Goal: Entertainment & Leisure: Consume media (video, audio)

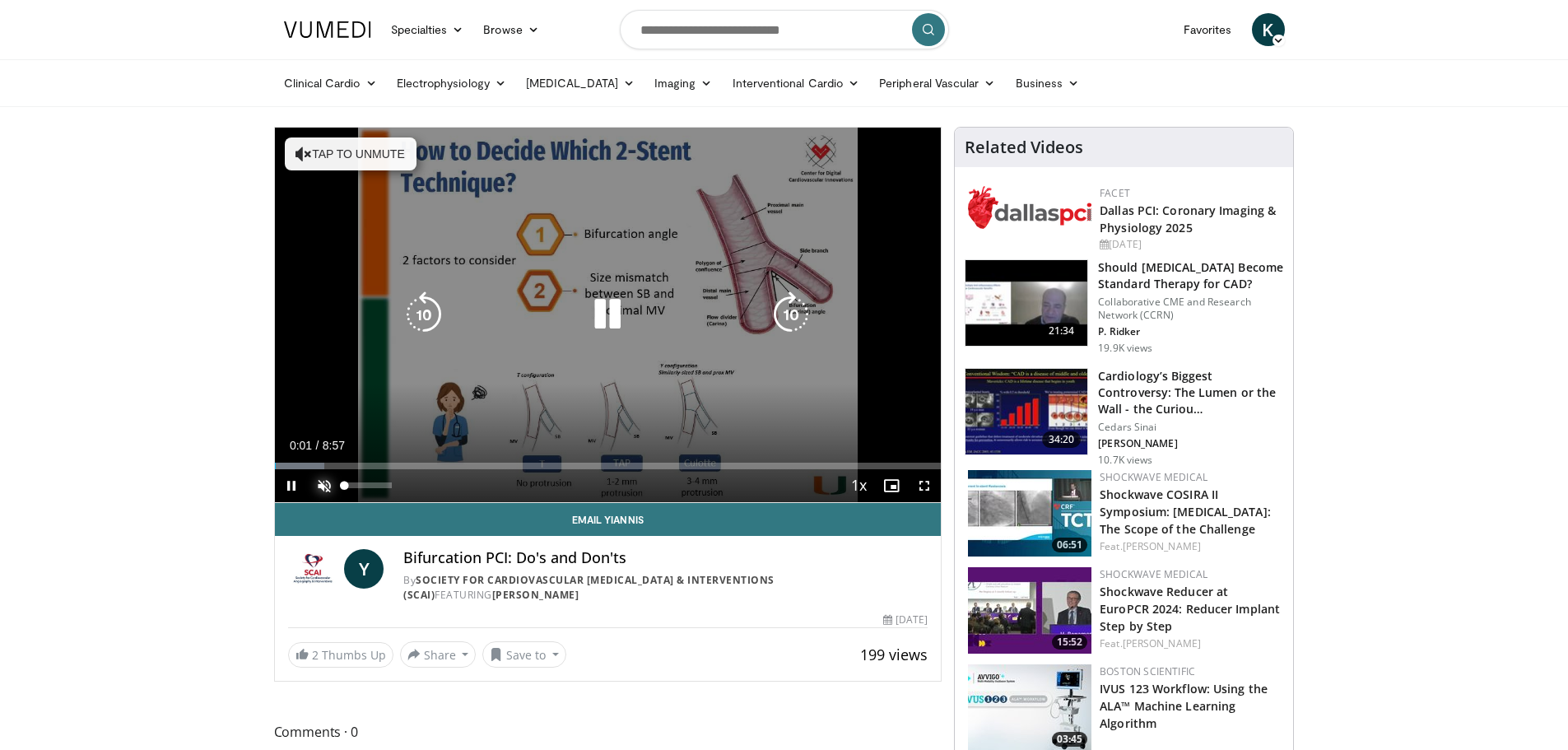
click at [327, 484] on span "Video Player" at bounding box center [324, 485] width 33 height 33
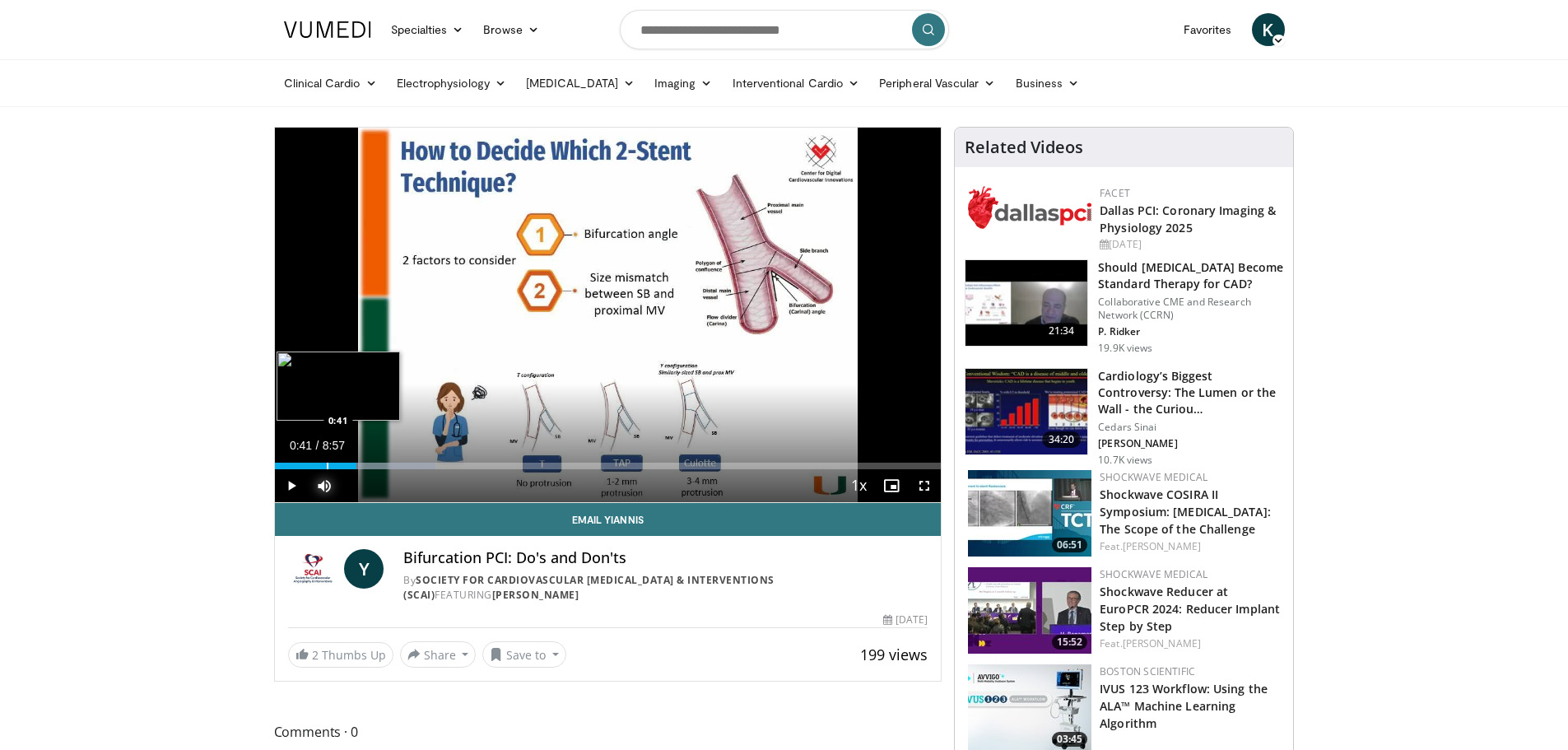
click at [327, 468] on div "Progress Bar" at bounding box center [328, 466] width 2 height 7
click at [295, 483] on span "Video Player" at bounding box center [291, 485] width 33 height 33
click at [292, 486] on span "Video Player" at bounding box center [291, 485] width 33 height 33
click at [369, 466] on div "Progress Bar" at bounding box center [370, 466] width 2 height 7
click at [296, 490] on span "Video Player" at bounding box center [291, 485] width 33 height 33
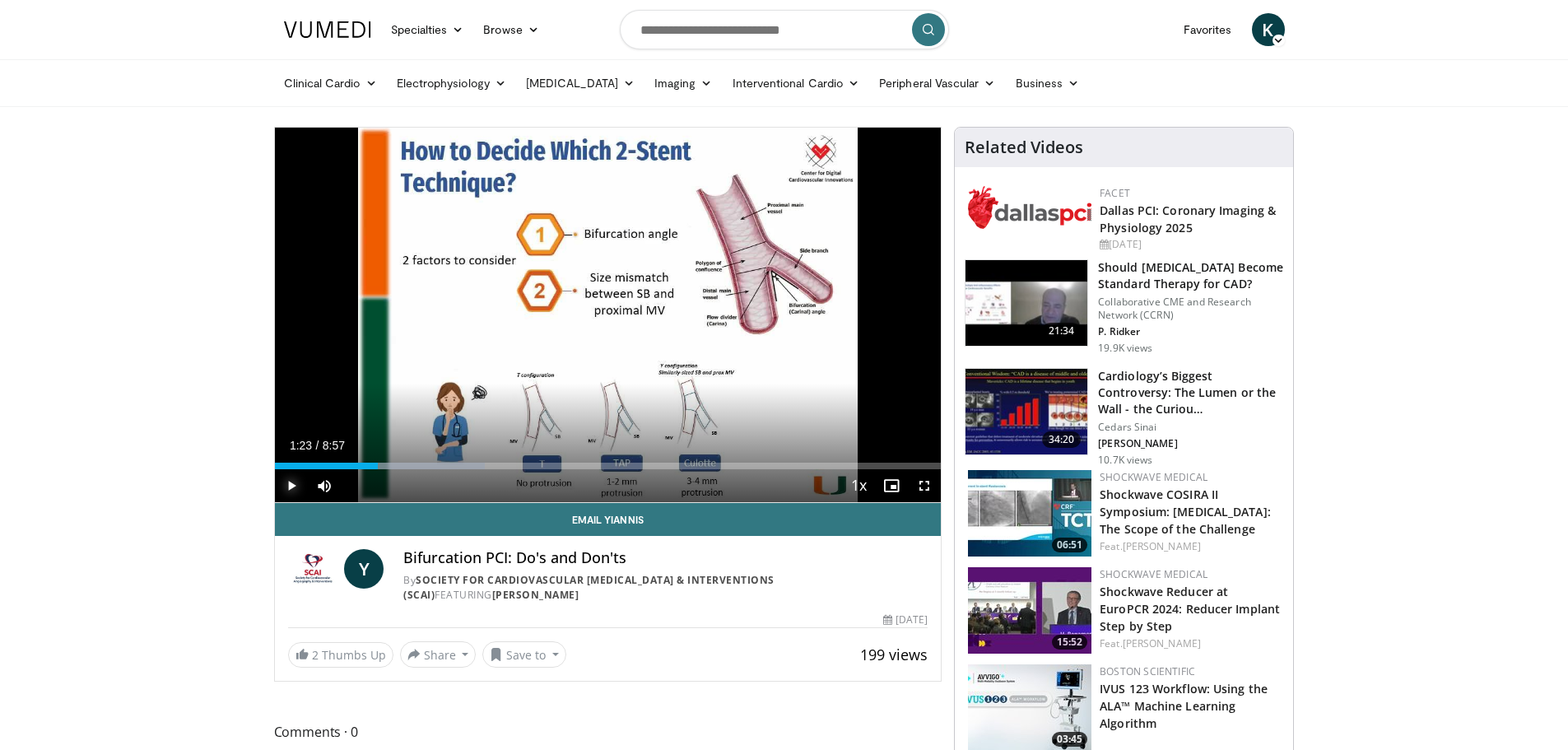
click at [288, 484] on span "Video Player" at bounding box center [291, 485] width 33 height 33
click at [466, 466] on div "Progress Bar" at bounding box center [467, 466] width 2 height 7
click at [291, 486] on span "Video Player" at bounding box center [291, 485] width 33 height 33
click at [291, 482] on span "Video Player" at bounding box center [291, 485] width 33 height 33
click at [494, 463] on div "Progress Bar" at bounding box center [495, 466] width 2 height 7
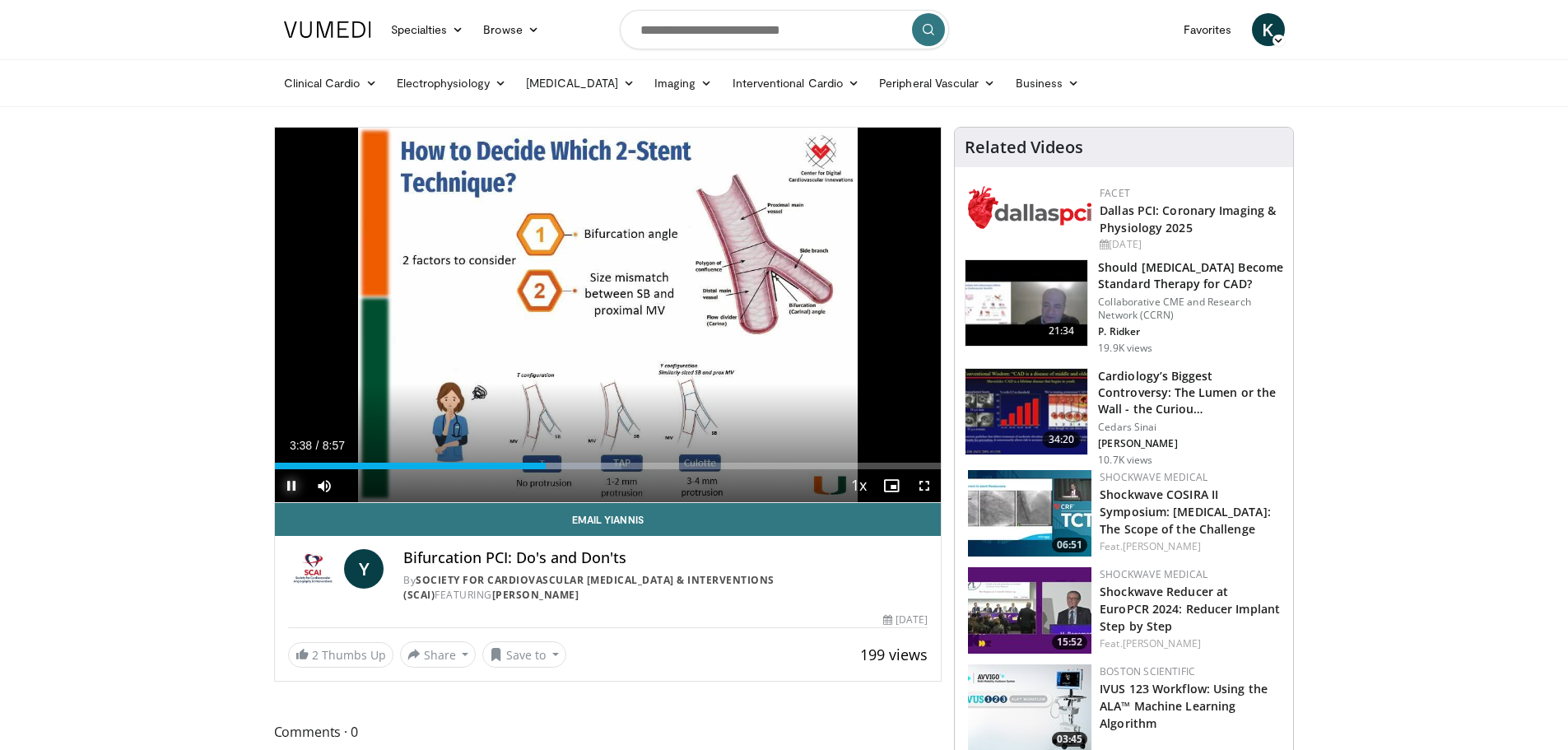
click at [288, 487] on span "Video Player" at bounding box center [291, 485] width 33 height 33
click at [291, 488] on span "Video Player" at bounding box center [291, 485] width 33 height 33
click at [292, 482] on span "Video Player" at bounding box center [291, 485] width 33 height 33
click at [286, 487] on span "Video Player" at bounding box center [291, 485] width 33 height 33
click at [289, 488] on span "Video Player" at bounding box center [291, 485] width 33 height 33
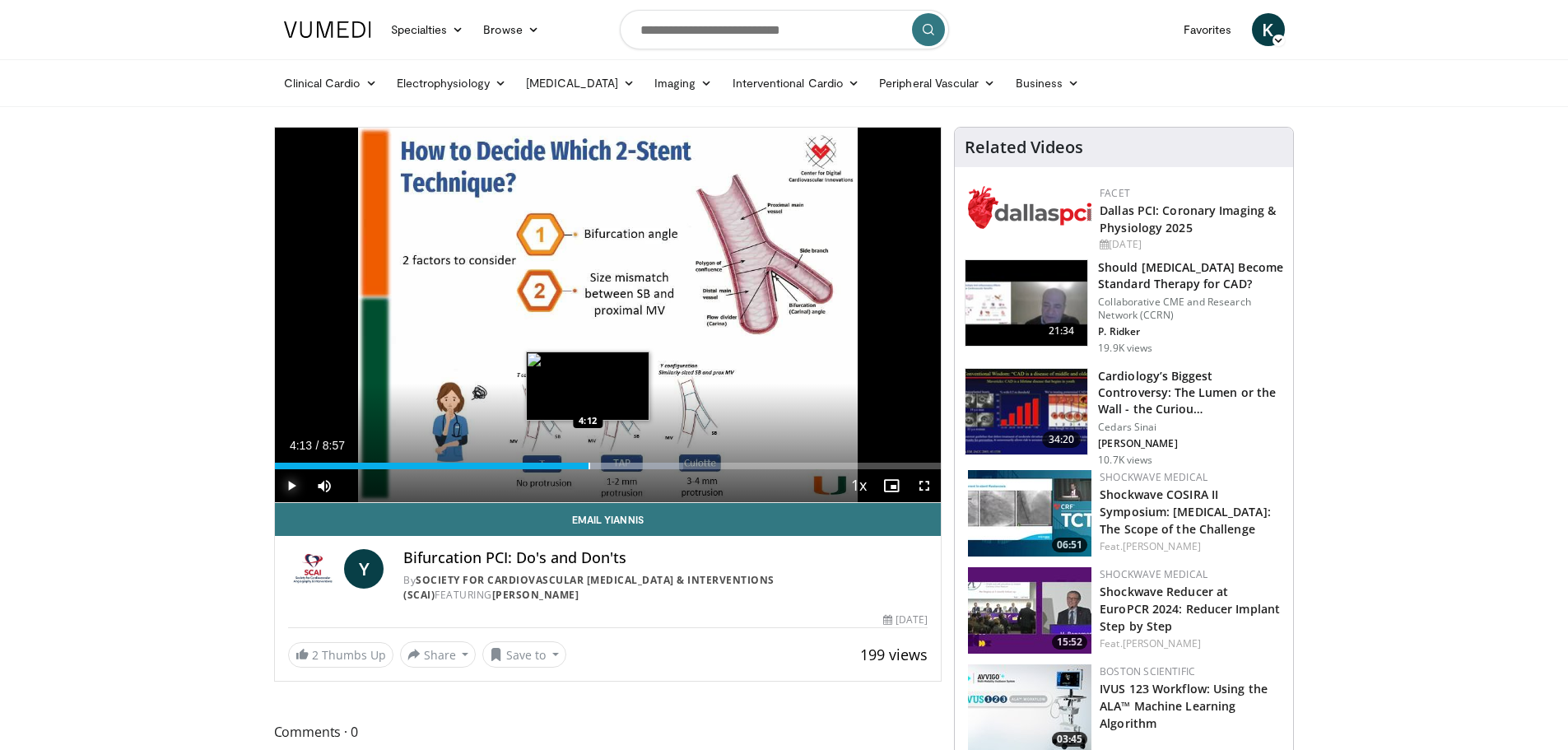
click at [588, 466] on div "Progress Bar" at bounding box center [589, 466] width 2 height 7
click at [293, 484] on span "Video Player" at bounding box center [291, 485] width 33 height 33
click at [286, 480] on span "Video Player" at bounding box center [291, 485] width 33 height 33
click at [291, 488] on span "Video Player" at bounding box center [291, 485] width 33 height 33
click at [287, 491] on span "Video Player" at bounding box center [291, 485] width 33 height 33
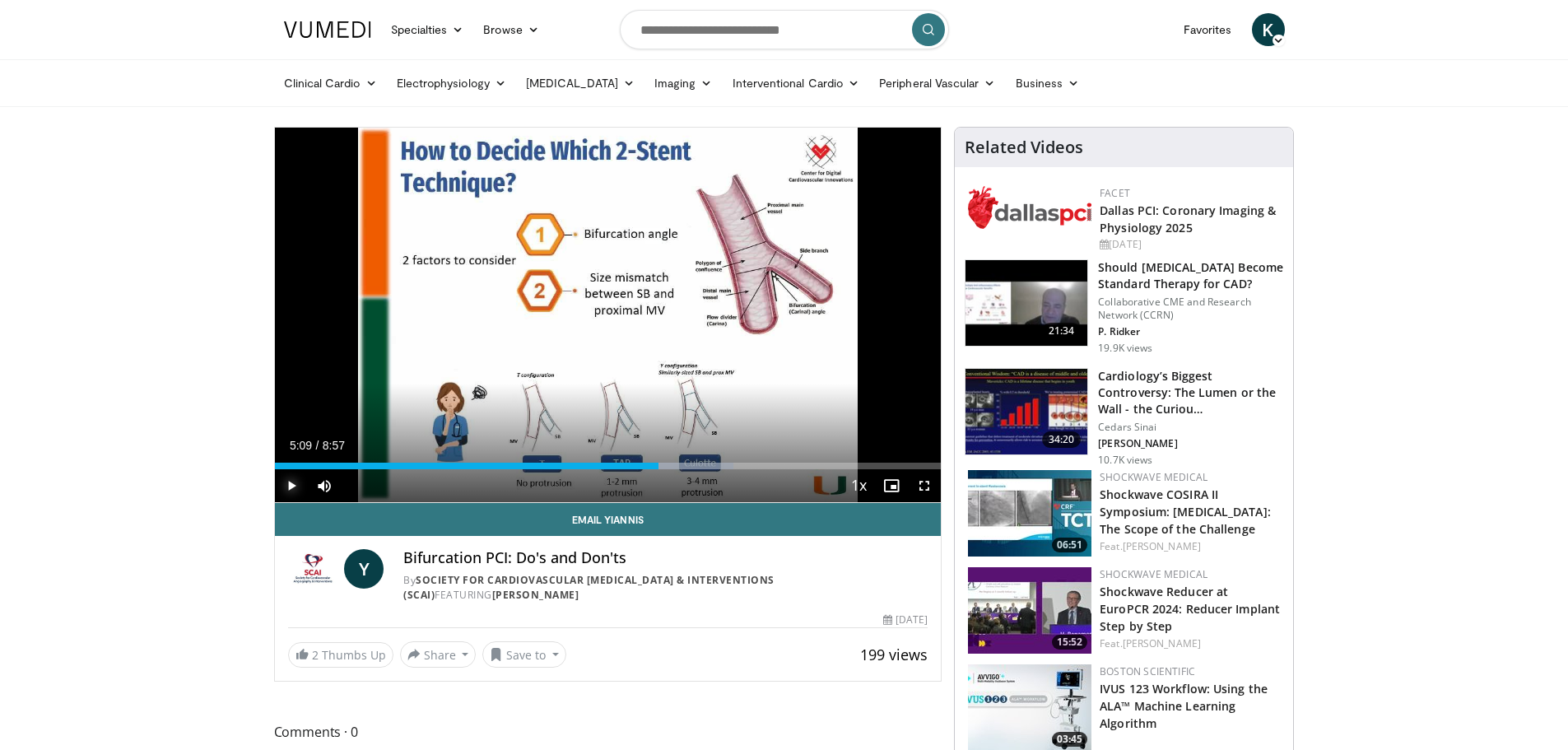
click at [288, 482] on span "Video Player" at bounding box center [291, 485] width 33 height 33
click at [289, 485] on span "Video Player" at bounding box center [291, 485] width 33 height 33
click at [288, 486] on span "Video Player" at bounding box center [291, 485] width 33 height 33
click at [741, 463] on div "Progress Bar" at bounding box center [742, 466] width 2 height 7
click at [726, 463] on div "Progress Bar" at bounding box center [727, 466] width 2 height 7
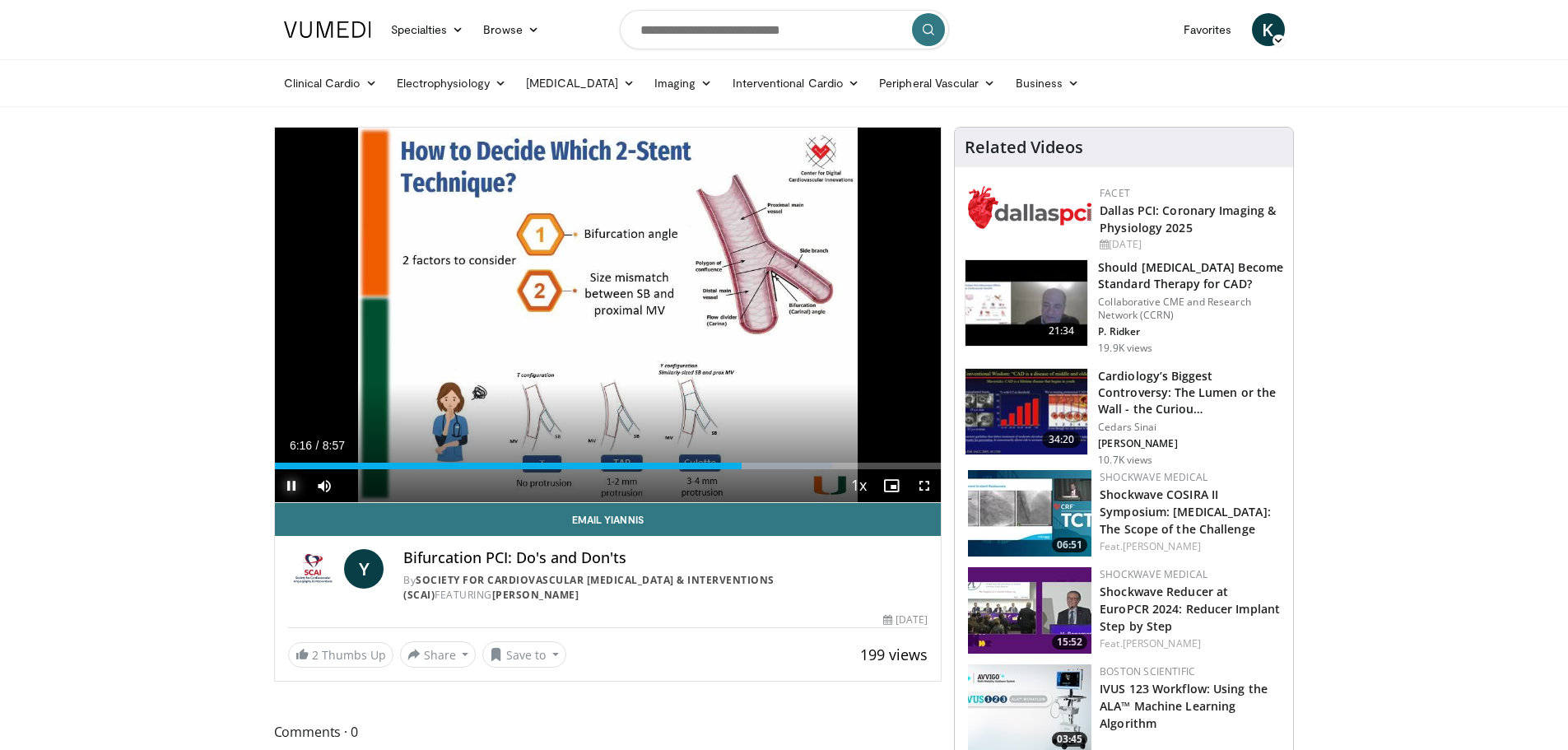
click at [289, 483] on span "Video Player" at bounding box center [291, 485] width 33 height 33
click at [290, 482] on span "Video Player" at bounding box center [291, 485] width 33 height 33
click at [290, 484] on span "Video Player" at bounding box center [291, 485] width 33 height 33
click at [291, 486] on span "Video Player" at bounding box center [291, 485] width 33 height 33
click at [291, 487] on span "Video Player" at bounding box center [291, 485] width 33 height 33
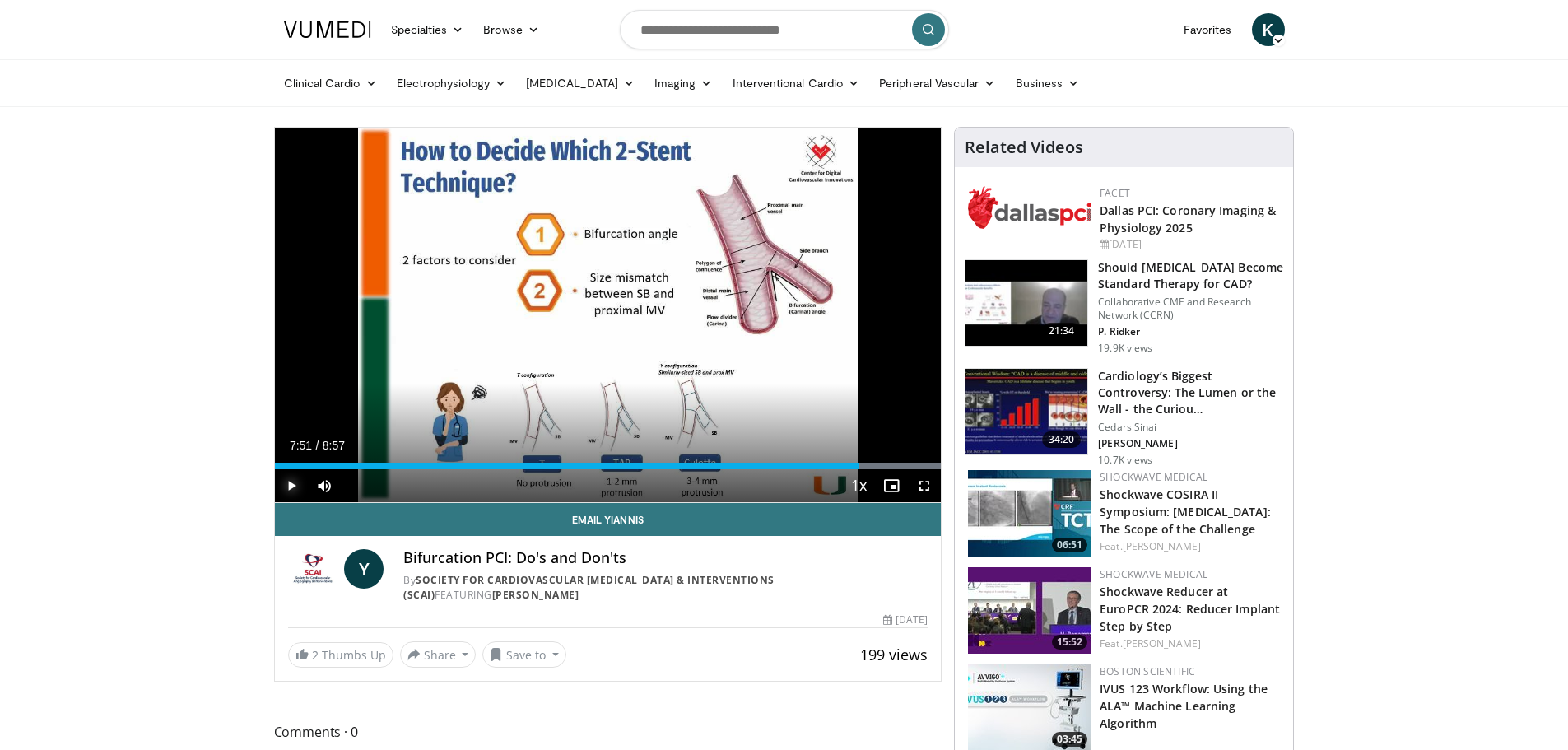
click at [290, 488] on span "Video Player" at bounding box center [291, 485] width 33 height 33
click at [286, 482] on span "Video Player" at bounding box center [291, 485] width 33 height 33
